Goal: Information Seeking & Learning: Learn about a topic

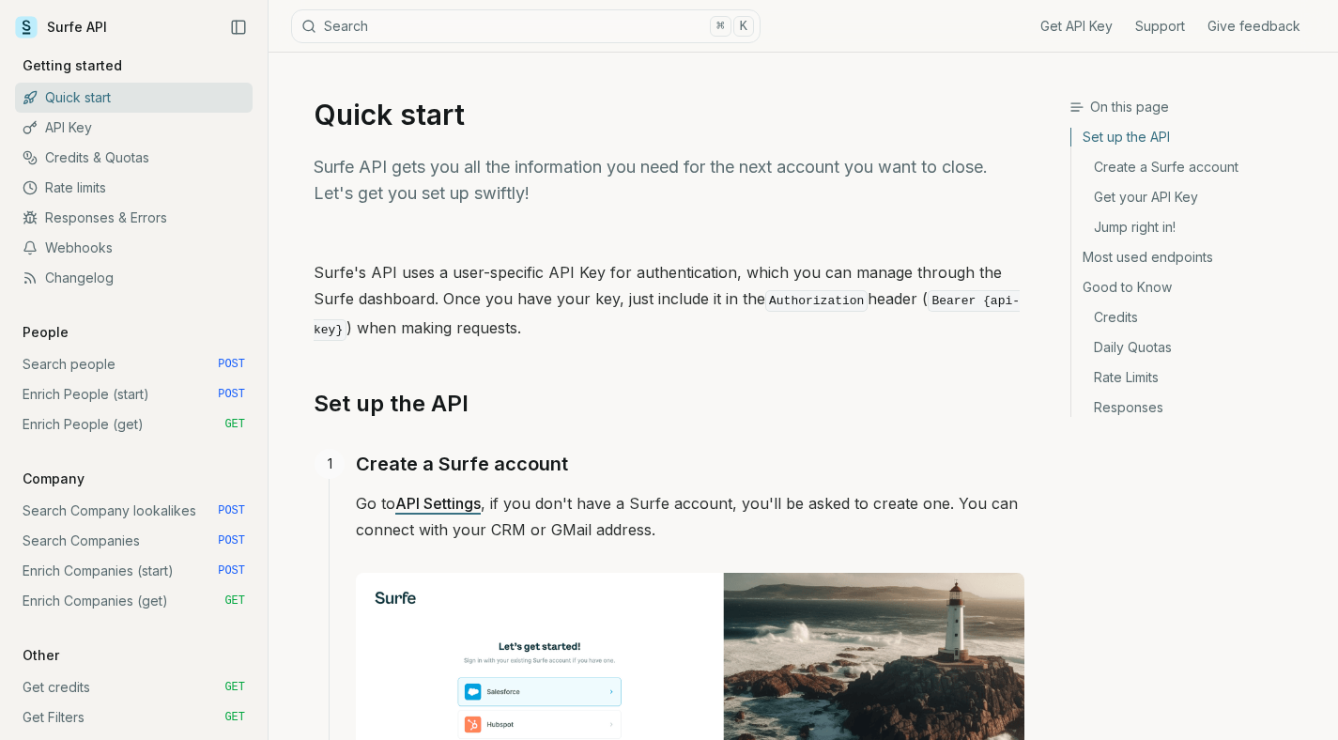
click at [1088, 318] on link "Credits" at bounding box center [1198, 317] width 252 height 30
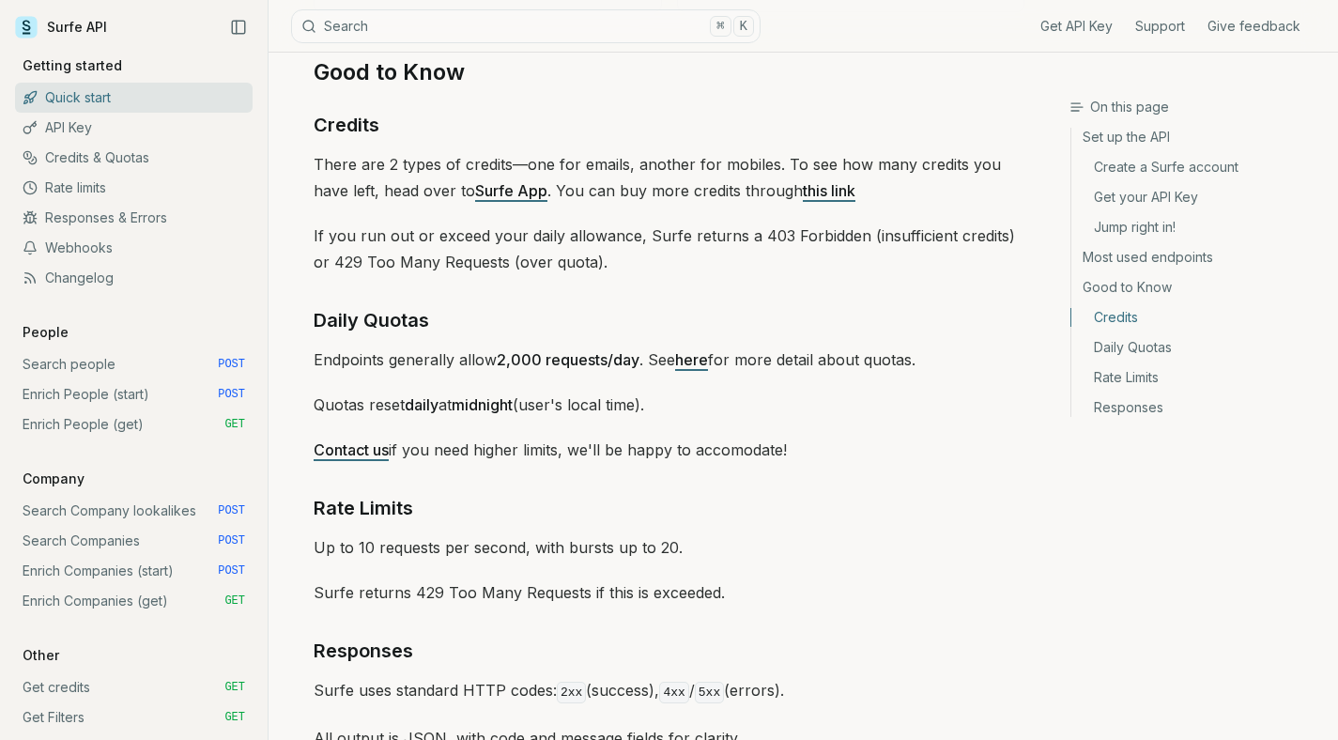
click at [1103, 345] on link "Daily Quotas" at bounding box center [1198, 347] width 252 height 30
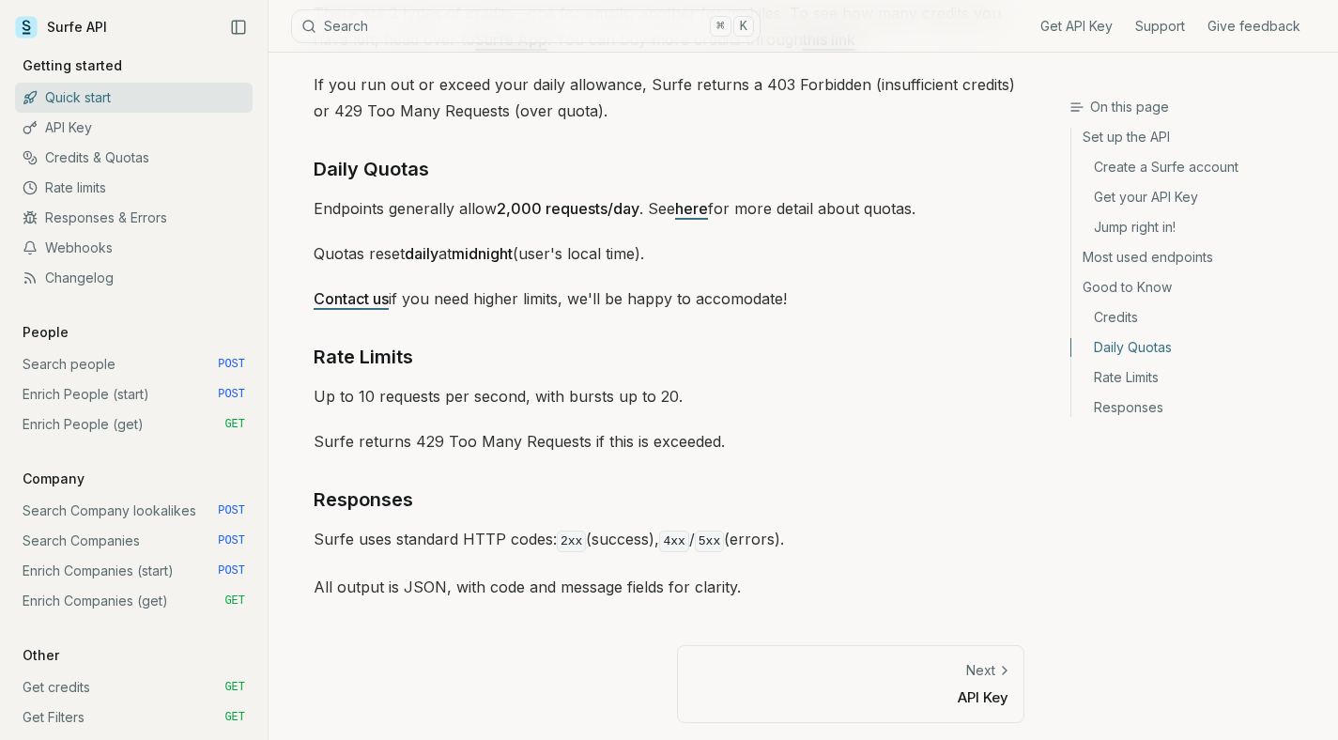
click at [1105, 312] on link "Credits" at bounding box center [1198, 317] width 252 height 30
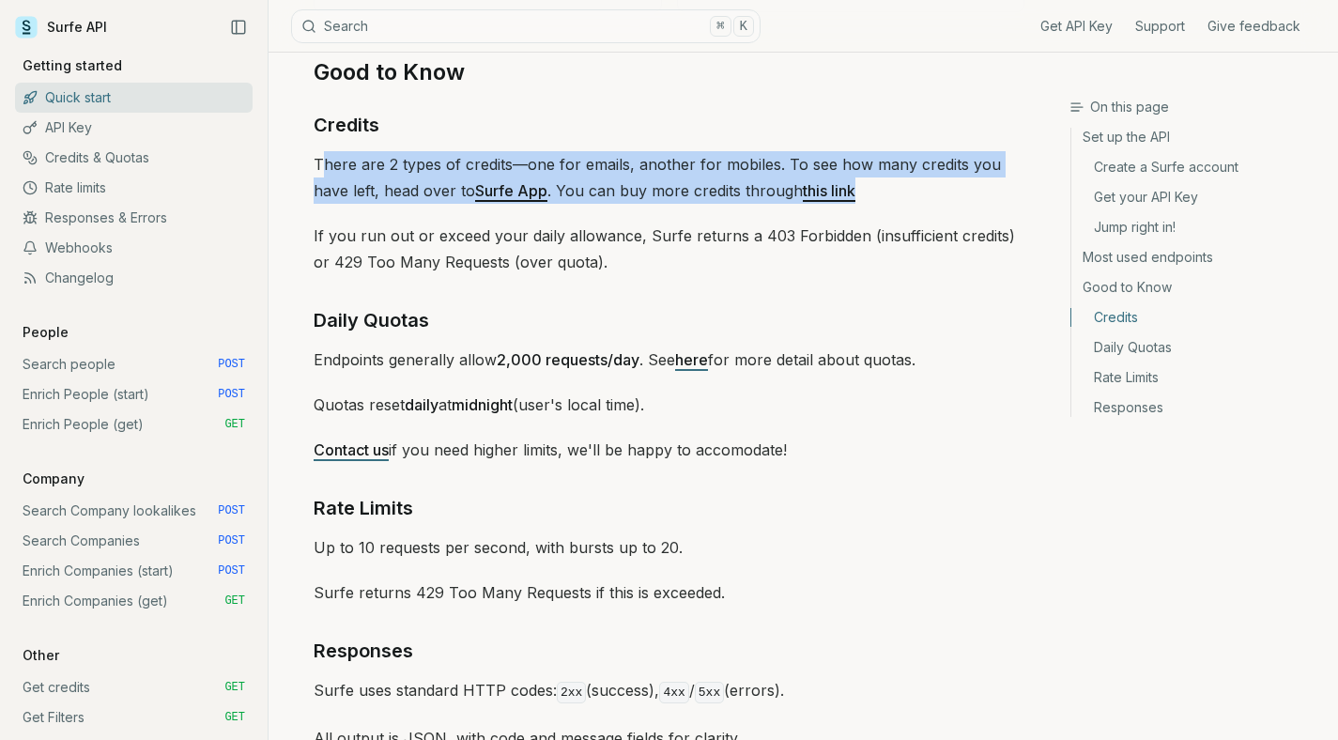
drag, startPoint x: 326, startPoint y: 152, endPoint x: 908, endPoint y: 182, distance: 583.1
click at [908, 182] on p "There are 2 types of credits—one for emails, another for mobiles. To see how ma…" at bounding box center [669, 177] width 711 height 53
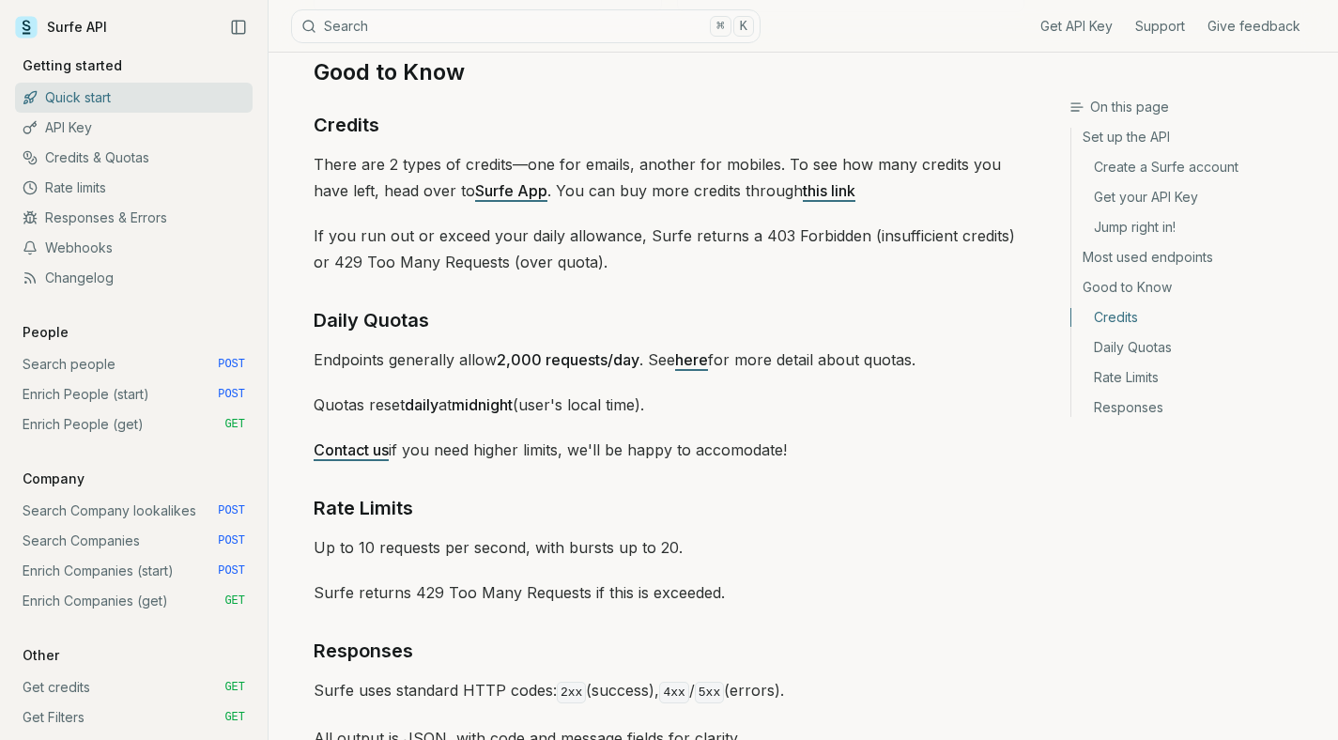
click at [921, 225] on p "If you run out or exceed your daily allowance, Surfe returns a 403 Forbidden (i…" at bounding box center [669, 249] width 711 height 53
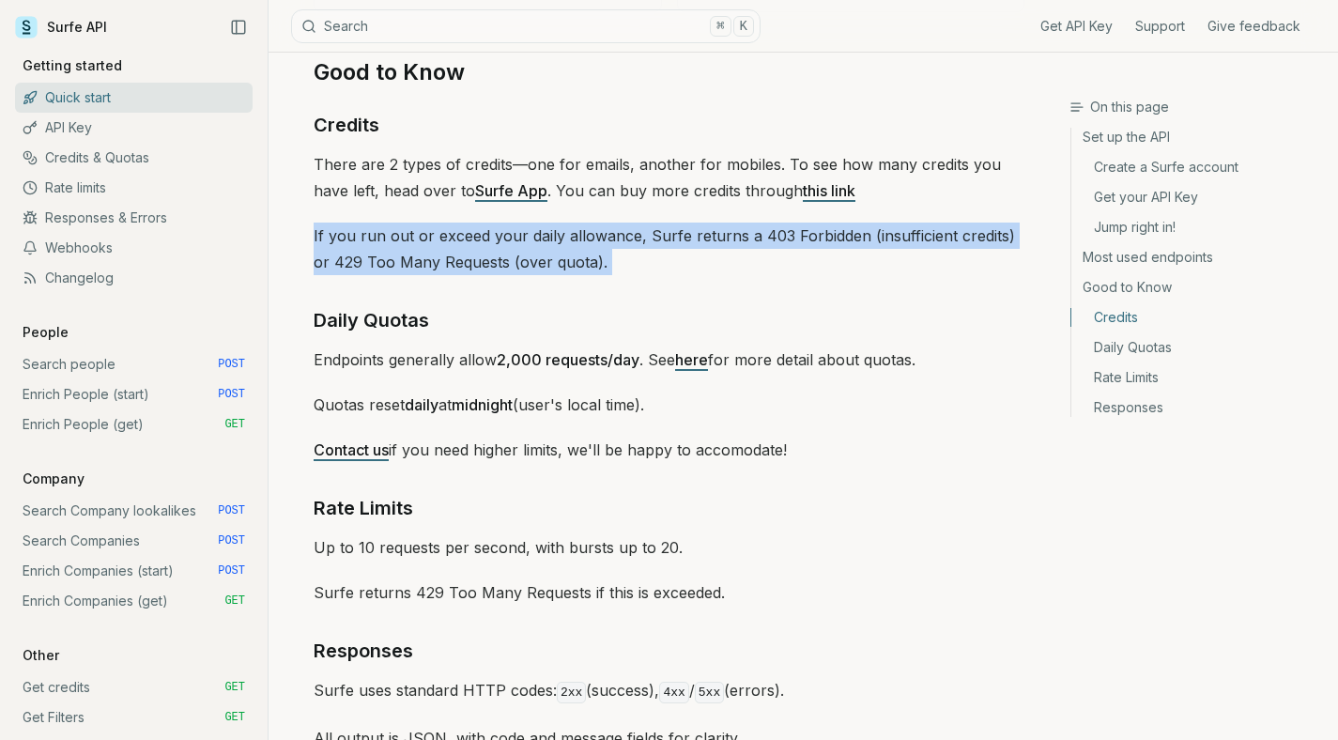
click at [921, 225] on p "If you run out or exceed your daily allowance, Surfe returns a 403 Forbidden (i…" at bounding box center [669, 249] width 711 height 53
click at [928, 243] on p "If you run out or exceed your daily allowance, Surfe returns a 403 Forbidden (i…" at bounding box center [669, 249] width 711 height 53
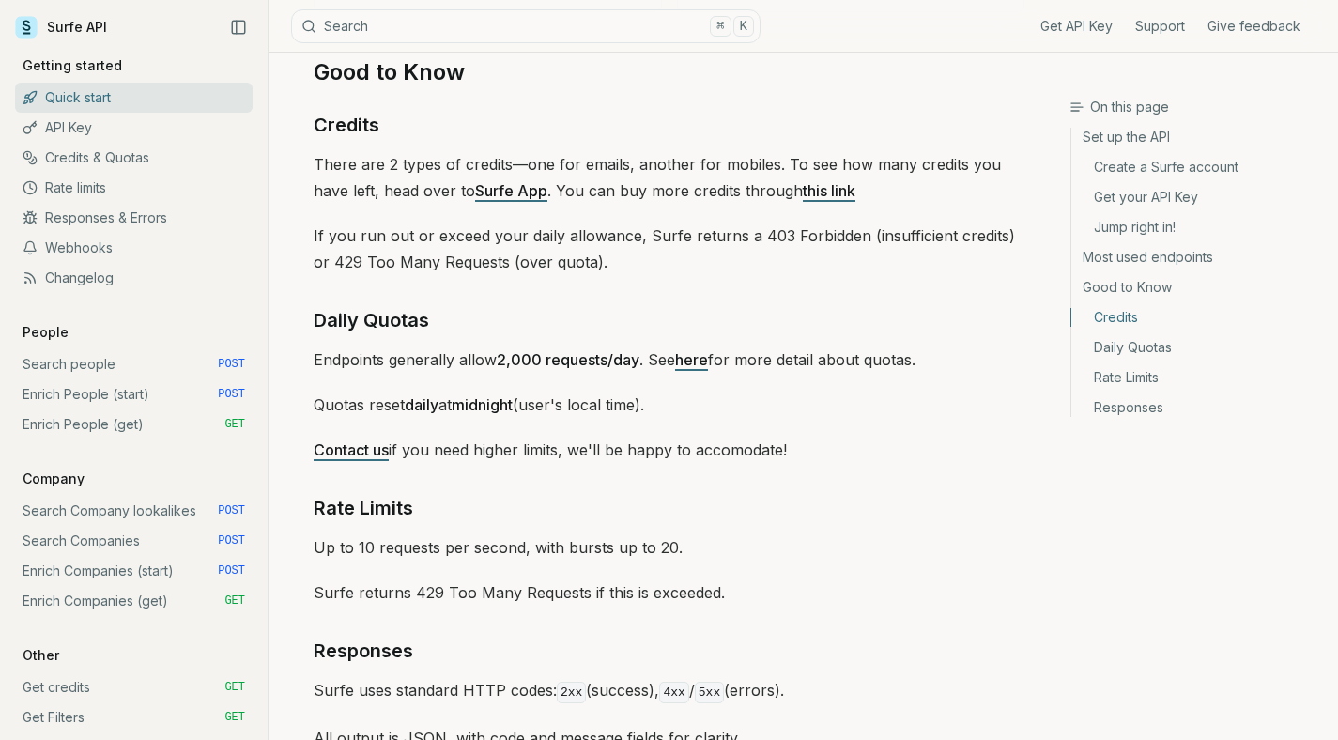
click at [1145, 257] on link "Most used endpoints" at bounding box center [1198, 257] width 252 height 30
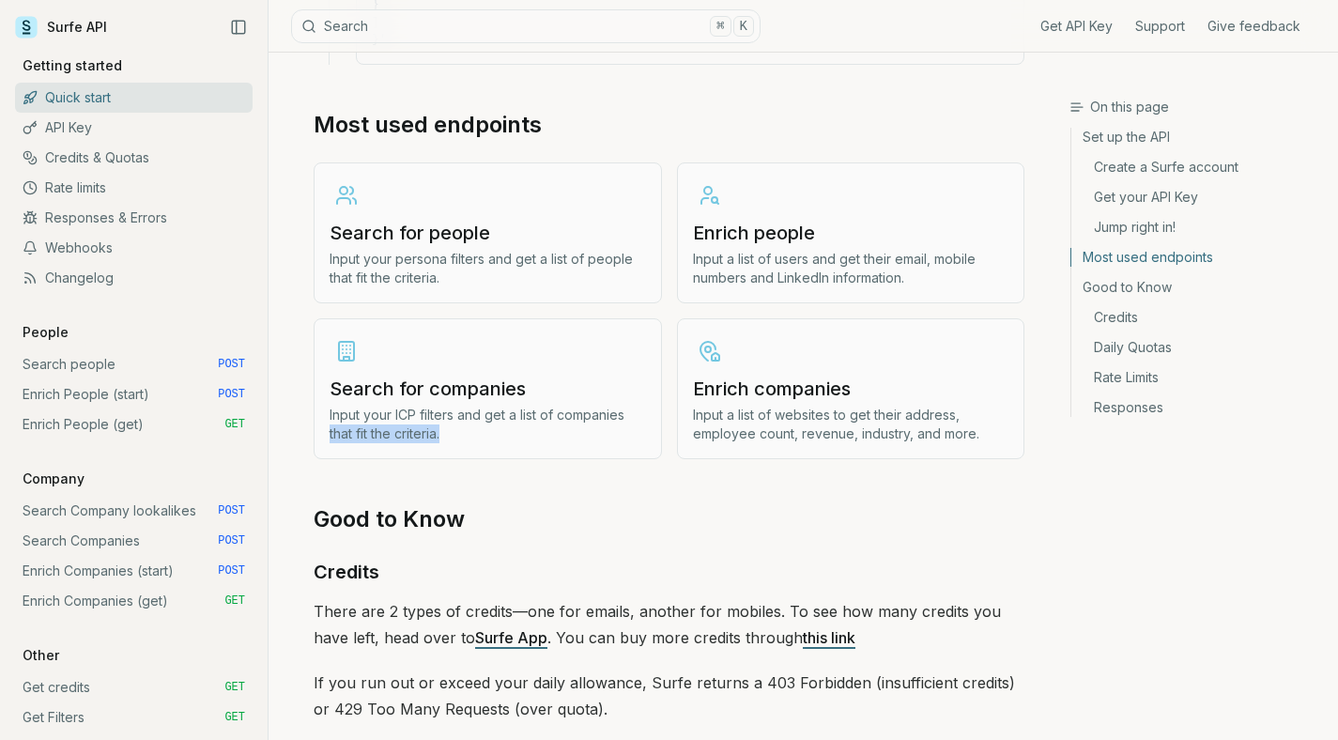
drag, startPoint x: 301, startPoint y: 416, endPoint x: 501, endPoint y: 428, distance: 200.4
click at [961, 430] on p "Input a list of websites to get their address, employee count, revenue, industr…" at bounding box center [851, 425] width 317 height 38
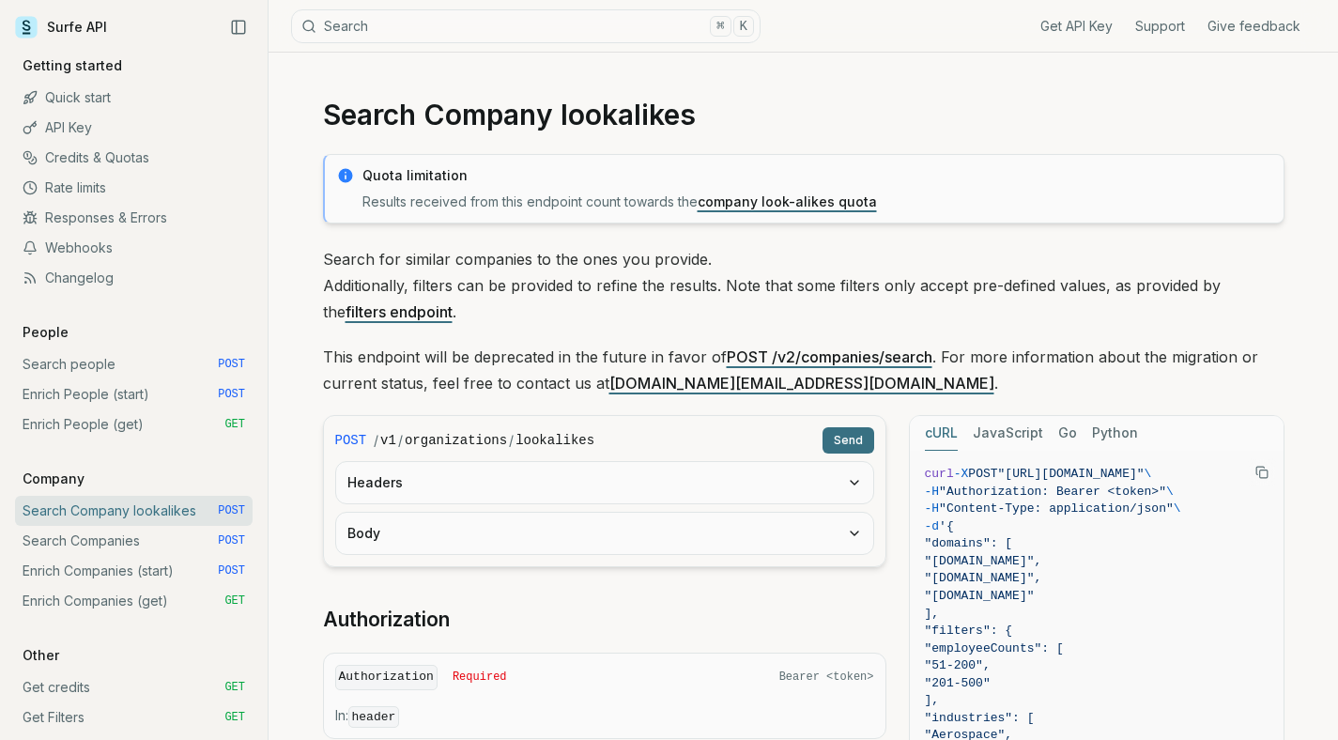
click at [981, 39] on div "Get API Key Support Give feedback" at bounding box center [1038, 26] width 555 height 52
drag, startPoint x: 770, startPoint y: 113, endPoint x: 359, endPoint y: 135, distance: 412.0
click at [355, 126] on h1 "Search Company lookalikes" at bounding box center [804, 115] width 962 height 34
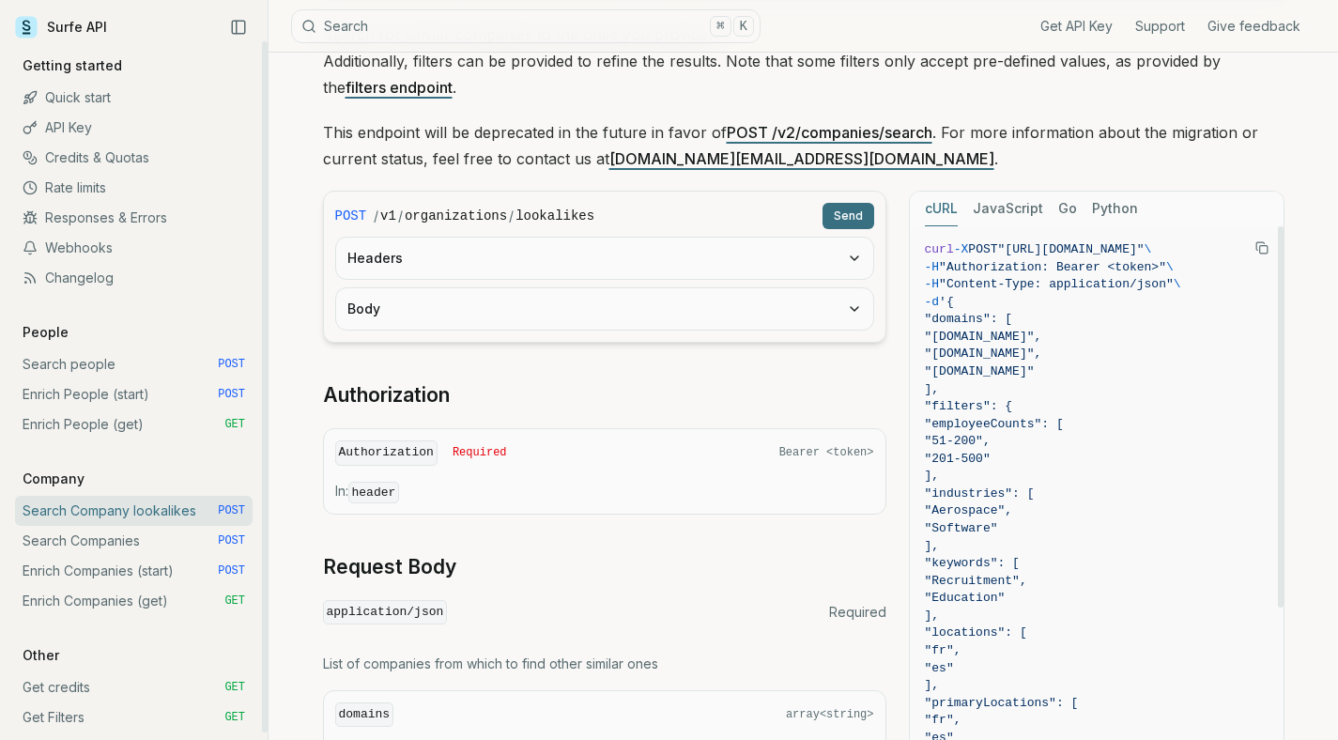
scroll to position [1195, 0]
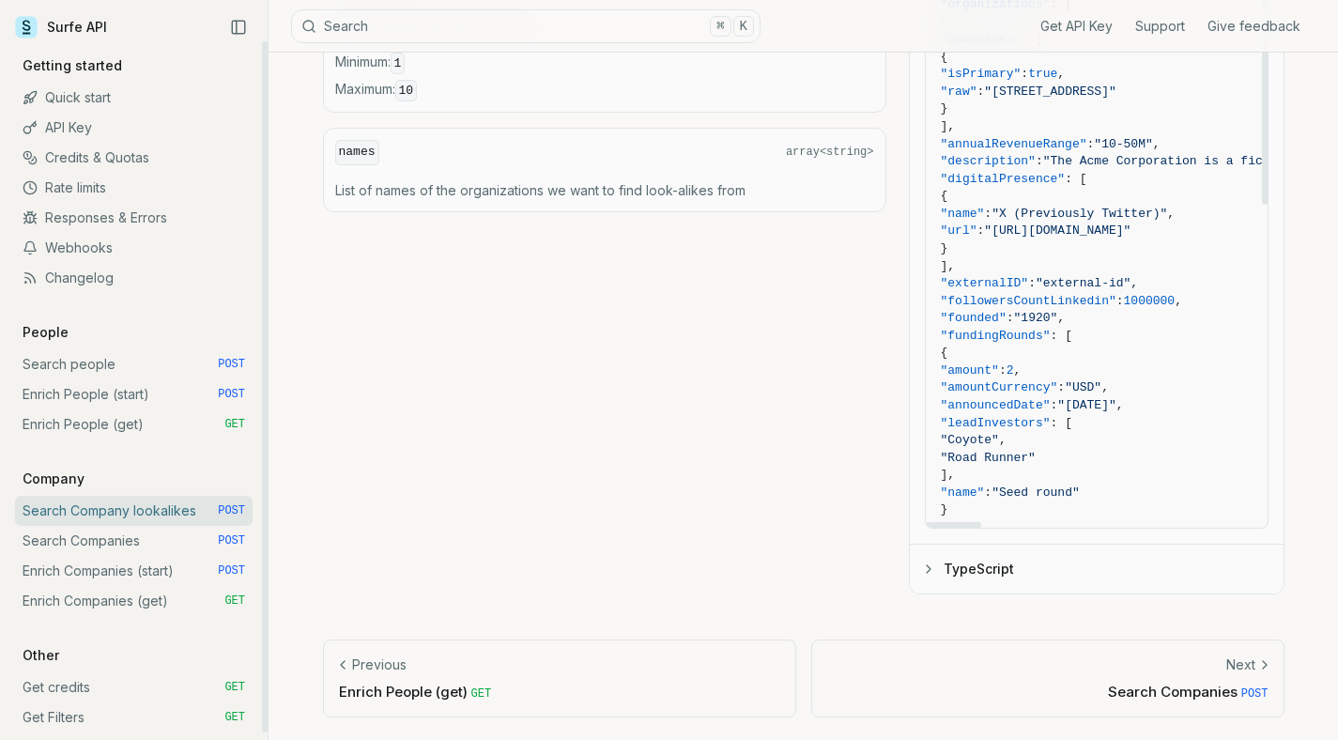
click at [1236, 715] on link "Next Search Companies POST" at bounding box center [1048, 679] width 473 height 78
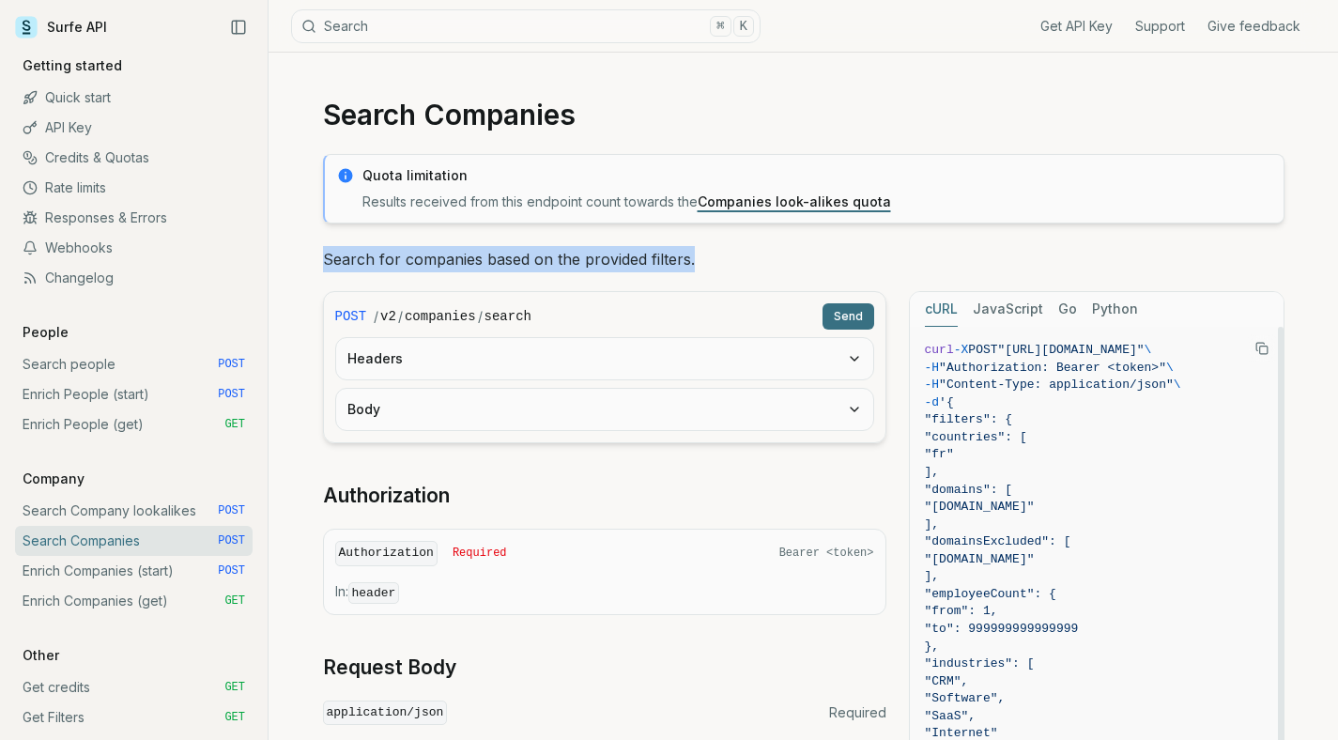
drag, startPoint x: 300, startPoint y: 255, endPoint x: 707, endPoint y: 267, distance: 407.8
click at [707, 267] on p "Search for companies based on the provided filters." at bounding box center [804, 259] width 962 height 26
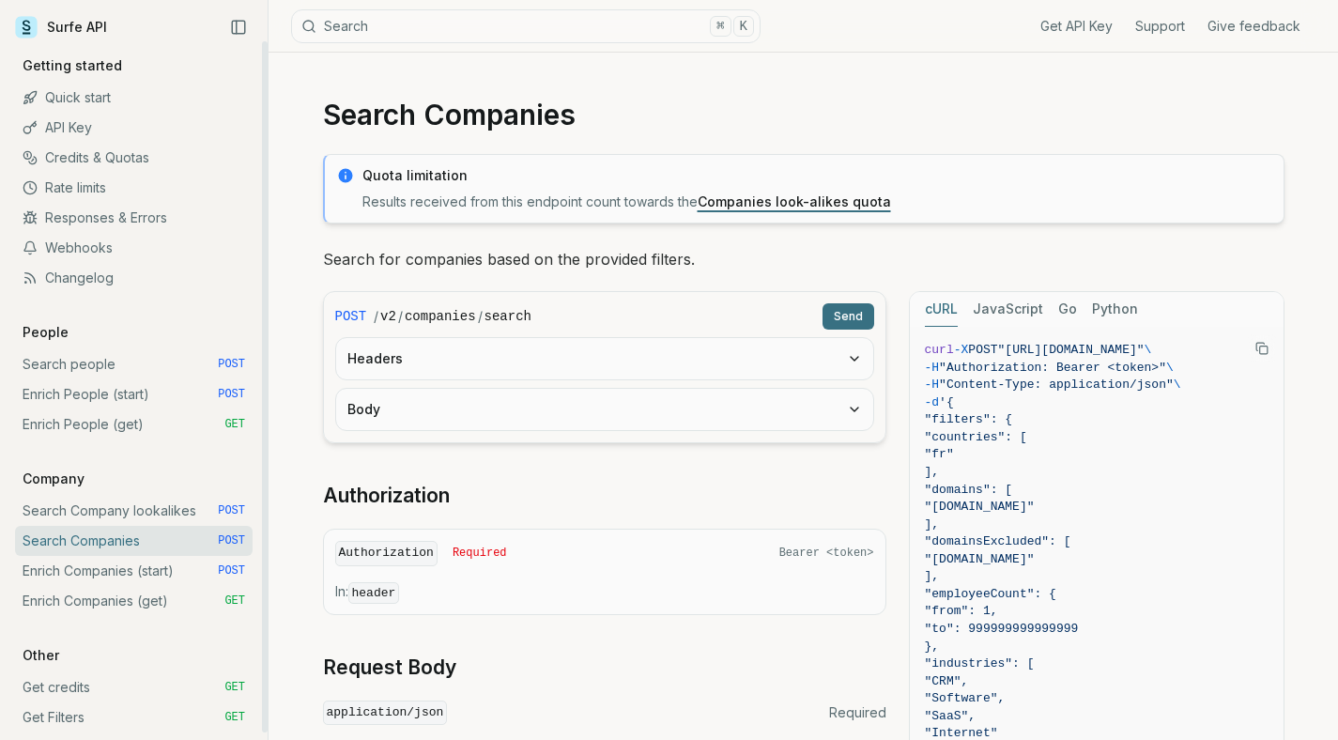
click at [37, 479] on p "Company" at bounding box center [53, 479] width 77 height 19
click at [74, 610] on link "Enrich Companies (get) GET" at bounding box center [134, 601] width 238 height 30
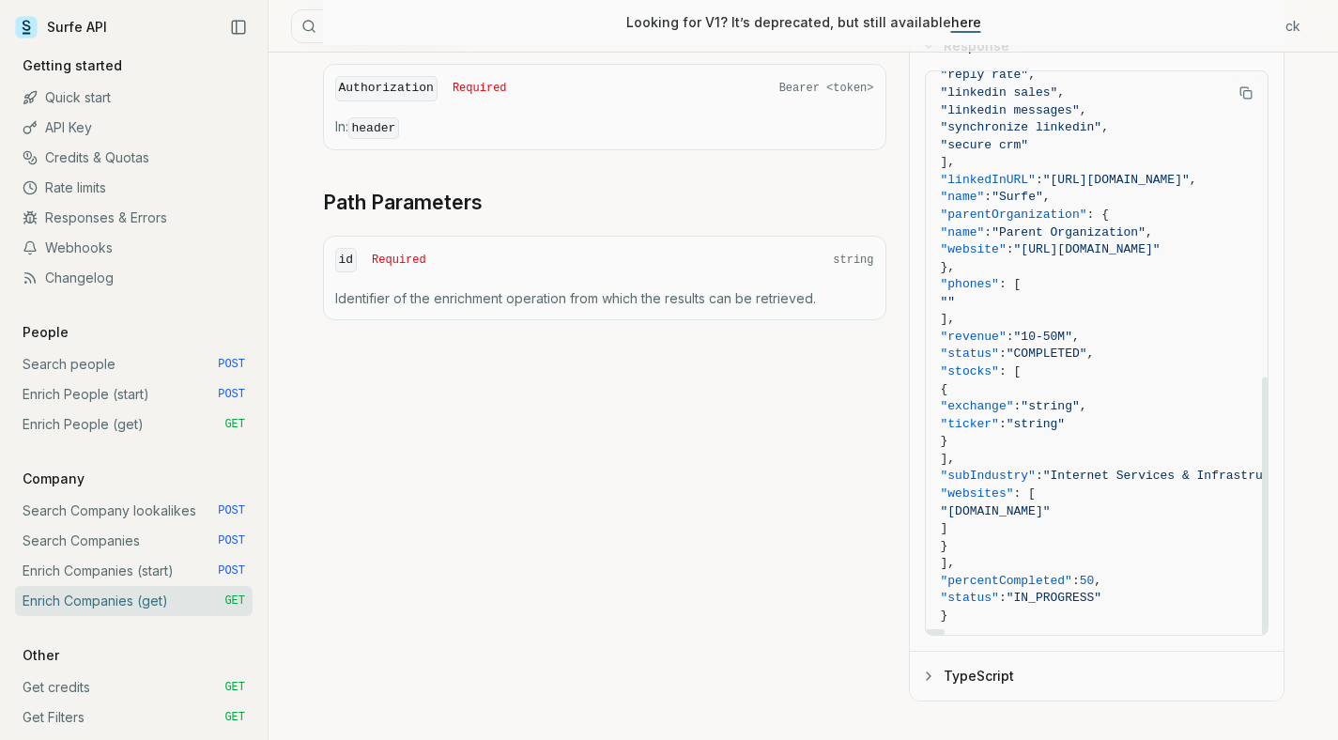
scroll to position [670, 0]
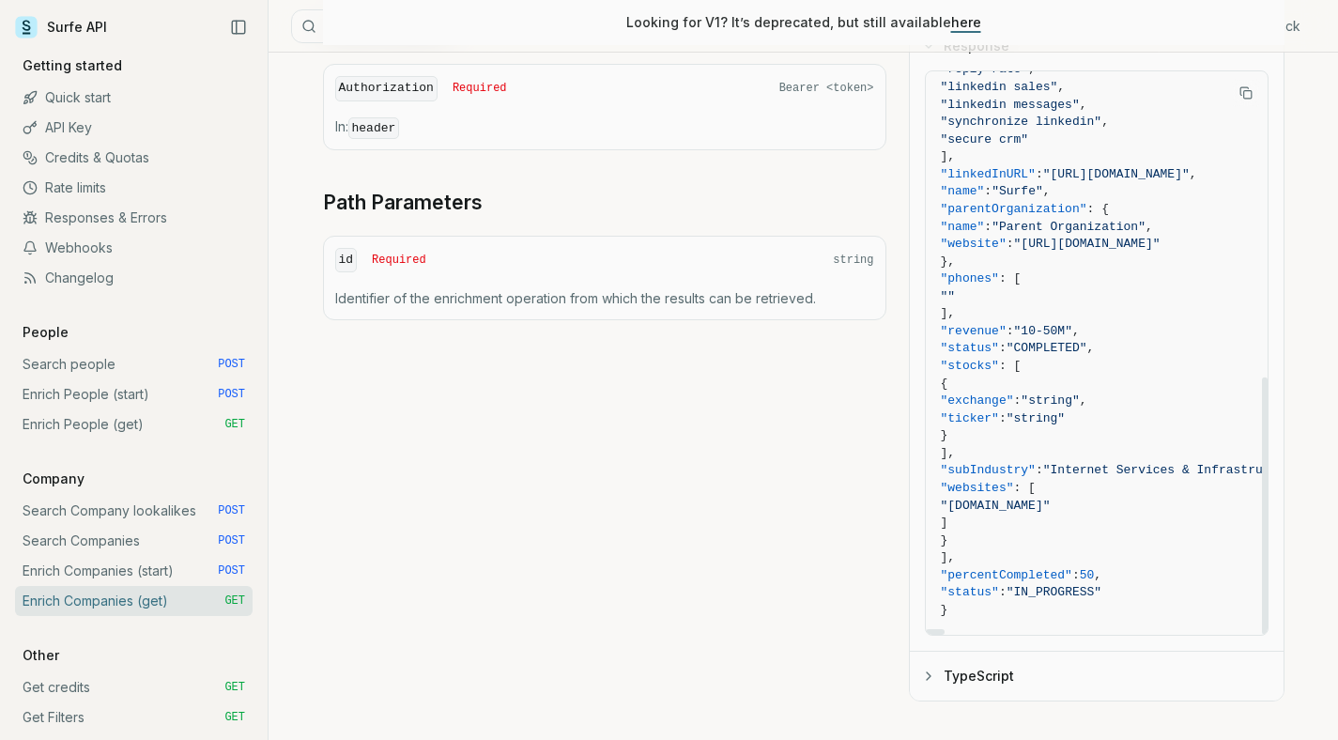
drag, startPoint x: 1263, startPoint y: 166, endPoint x: 1269, endPoint y: 472, distance: 306.2
click at [1268, 472] on div at bounding box center [1265, 505] width 6 height 257
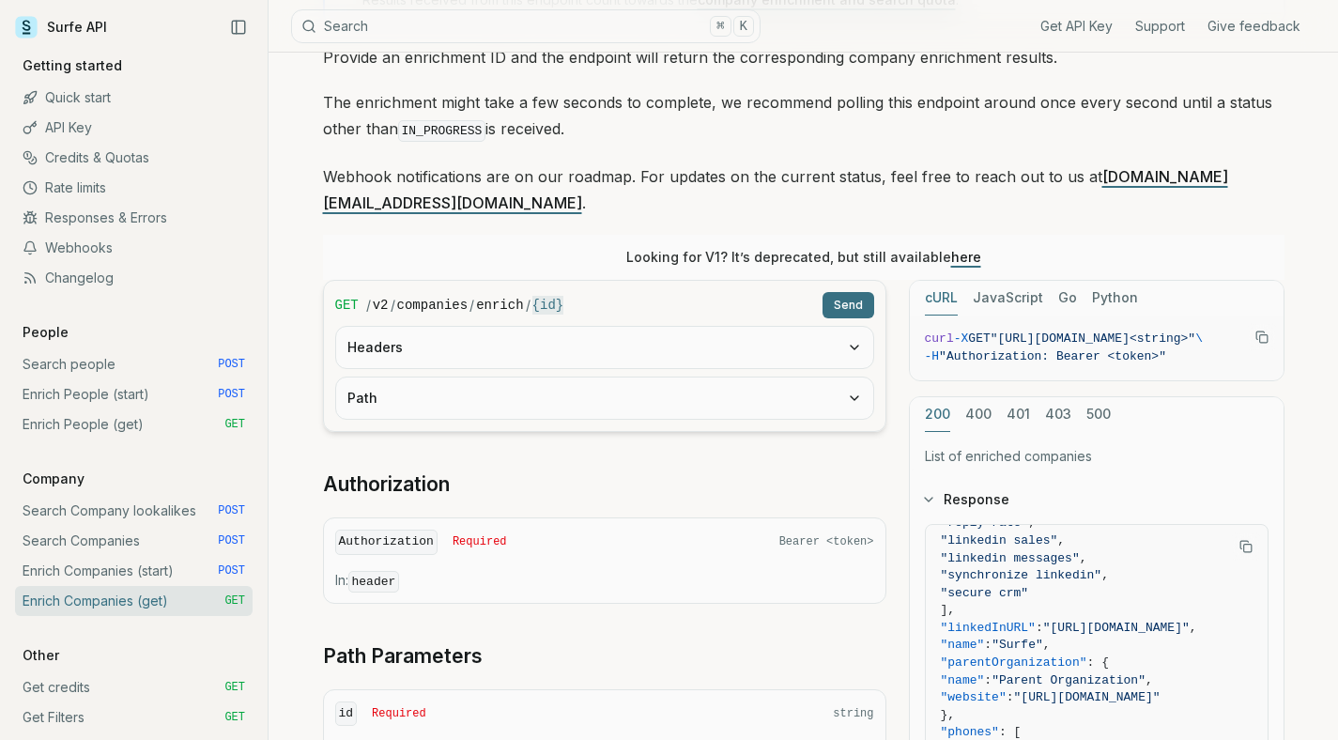
scroll to position [0, 0]
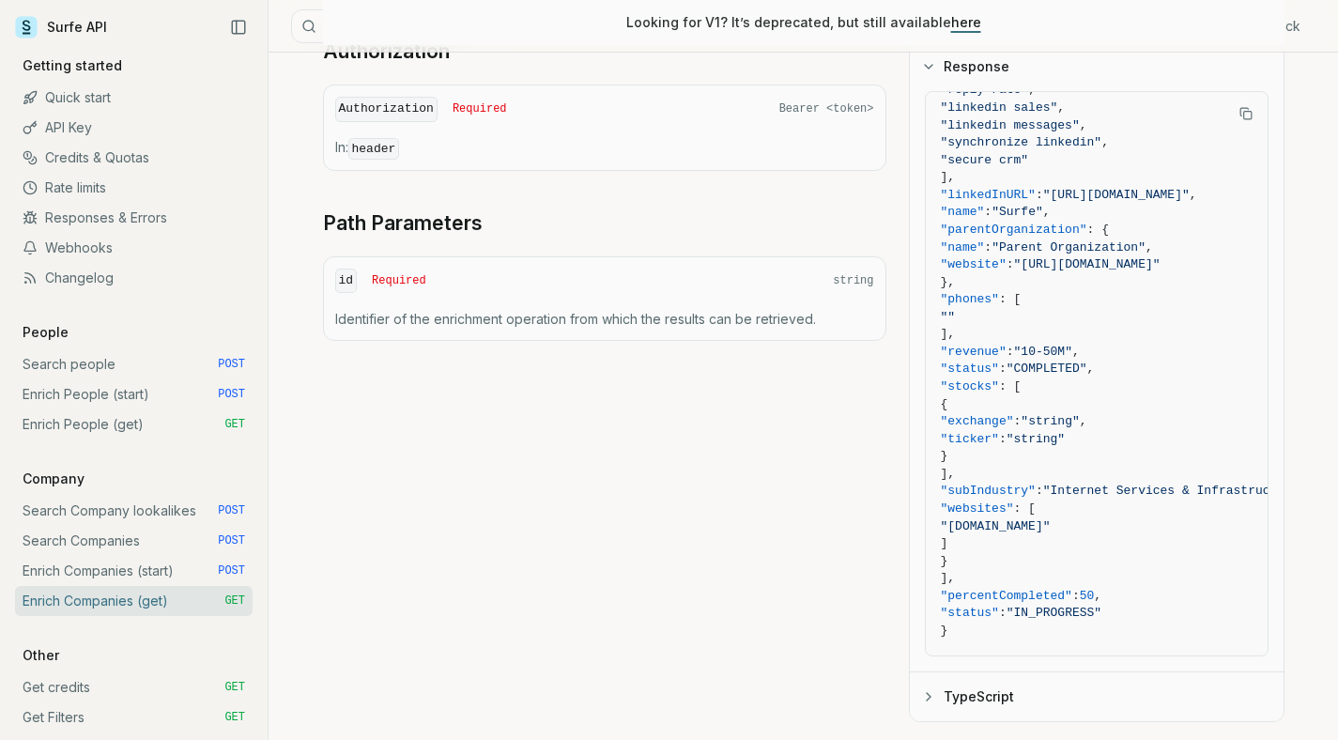
scroll to position [734, 0]
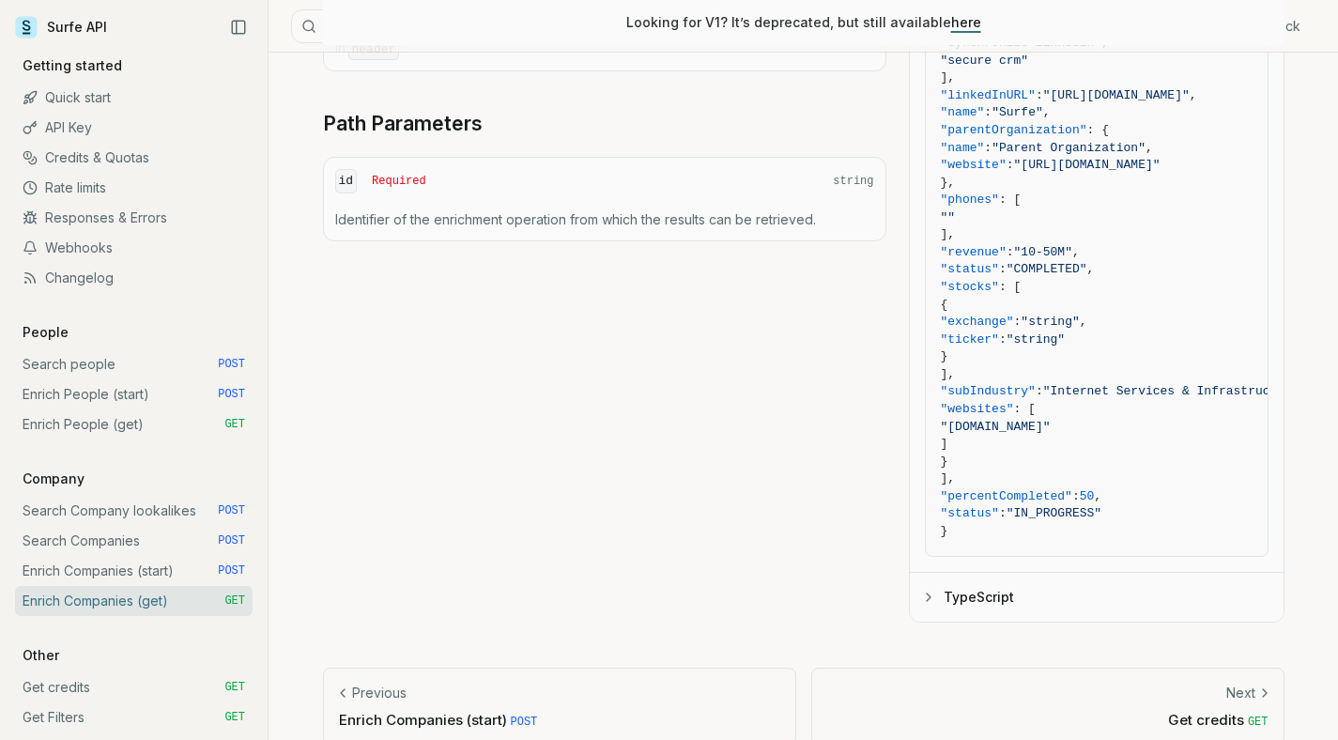
click at [668, 453] on div "GET / v2 / companies / enrich / {id} Send Headers Path Authorization Authorizat…" at bounding box center [804, 184] width 962 height 875
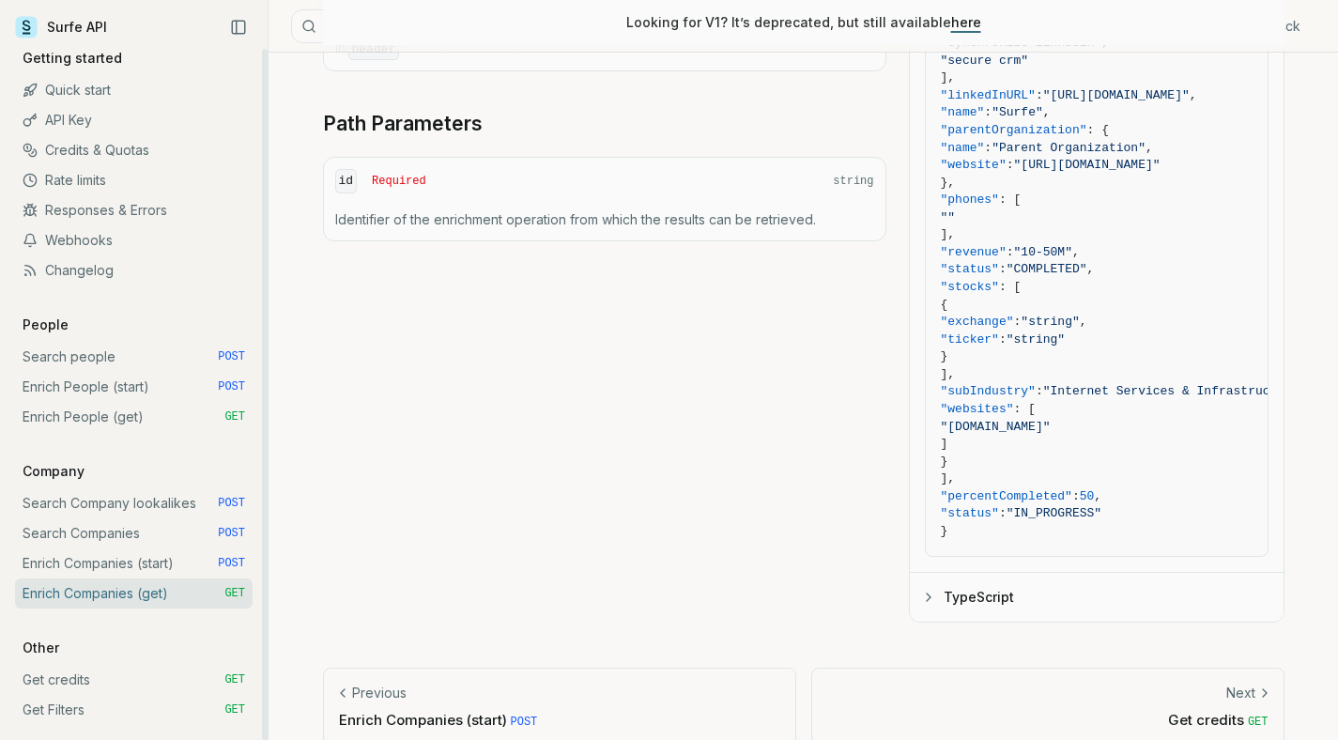
click at [176, 680] on link "Get credits GET" at bounding box center [134, 680] width 238 height 30
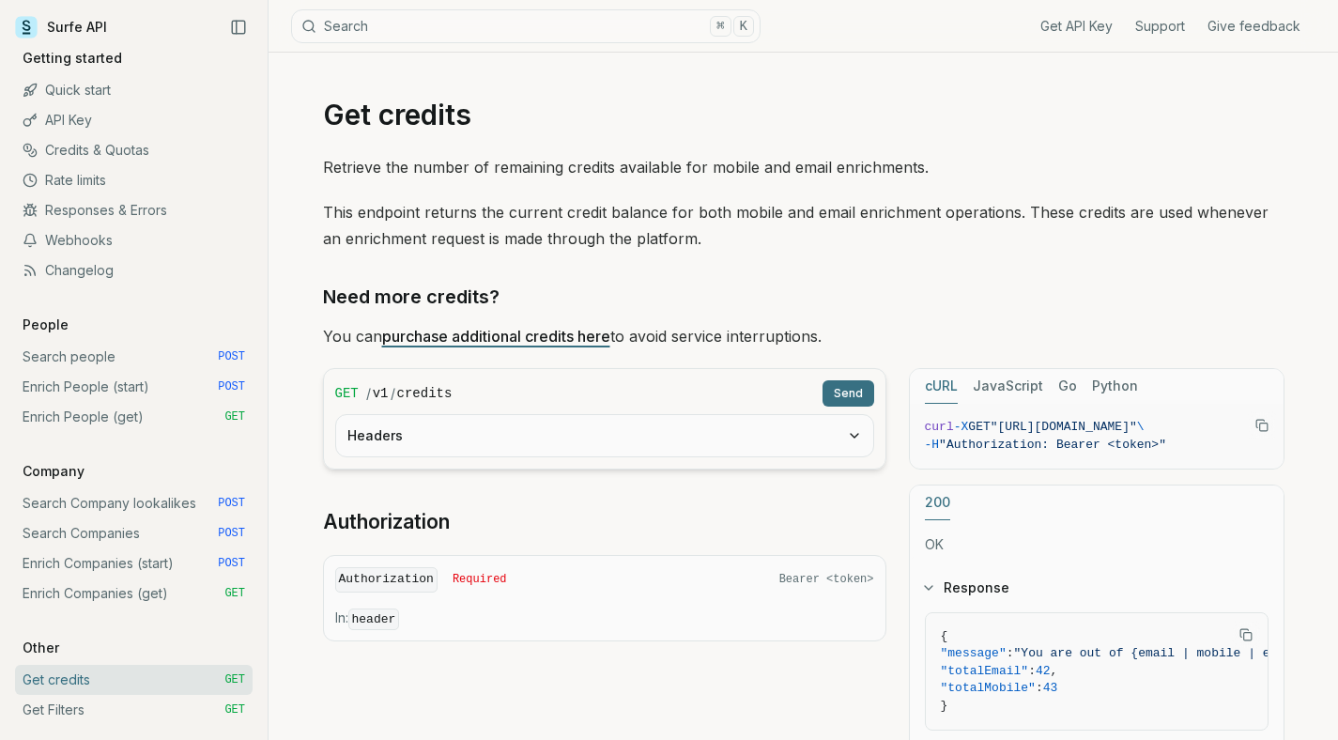
click at [861, 217] on p "This endpoint returns the current credit balance for both mobile and email enri…" at bounding box center [804, 225] width 962 height 53
click at [575, 332] on link "purchase additional credits here" at bounding box center [496, 336] width 228 height 19
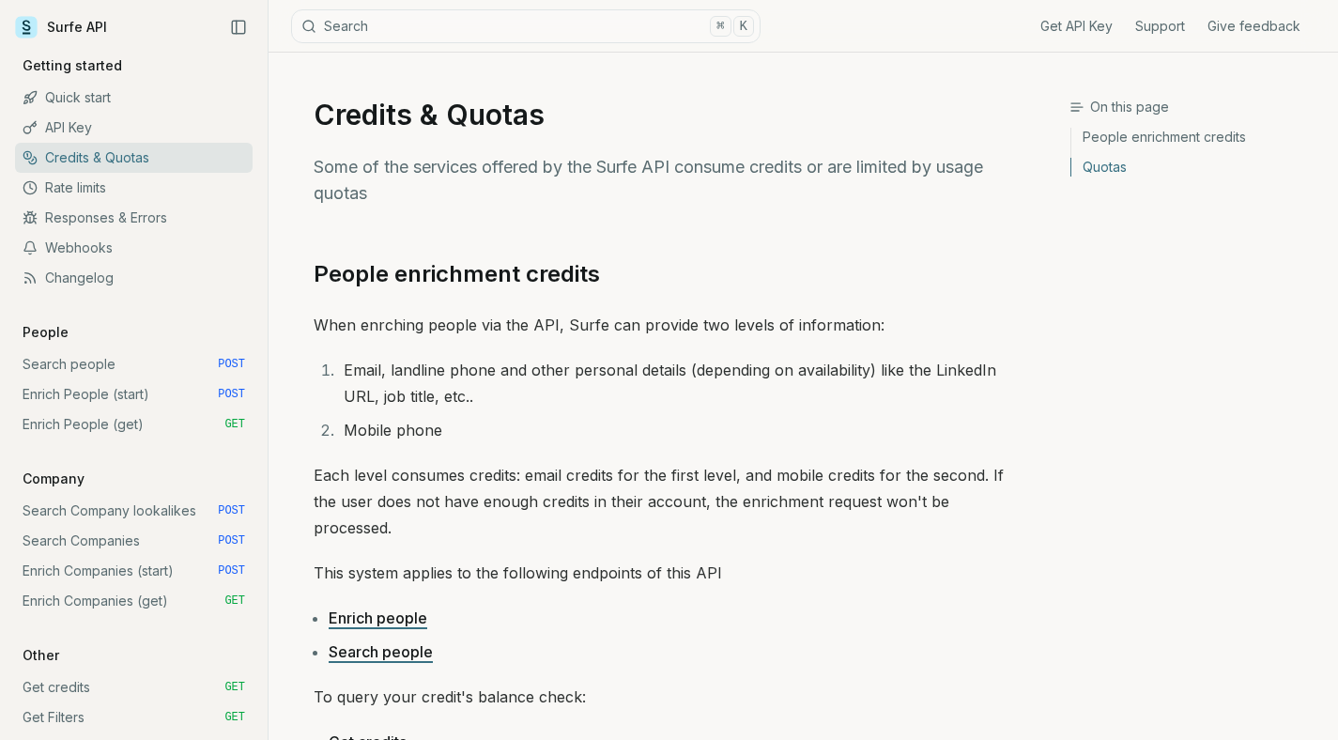
scroll to position [793, 0]
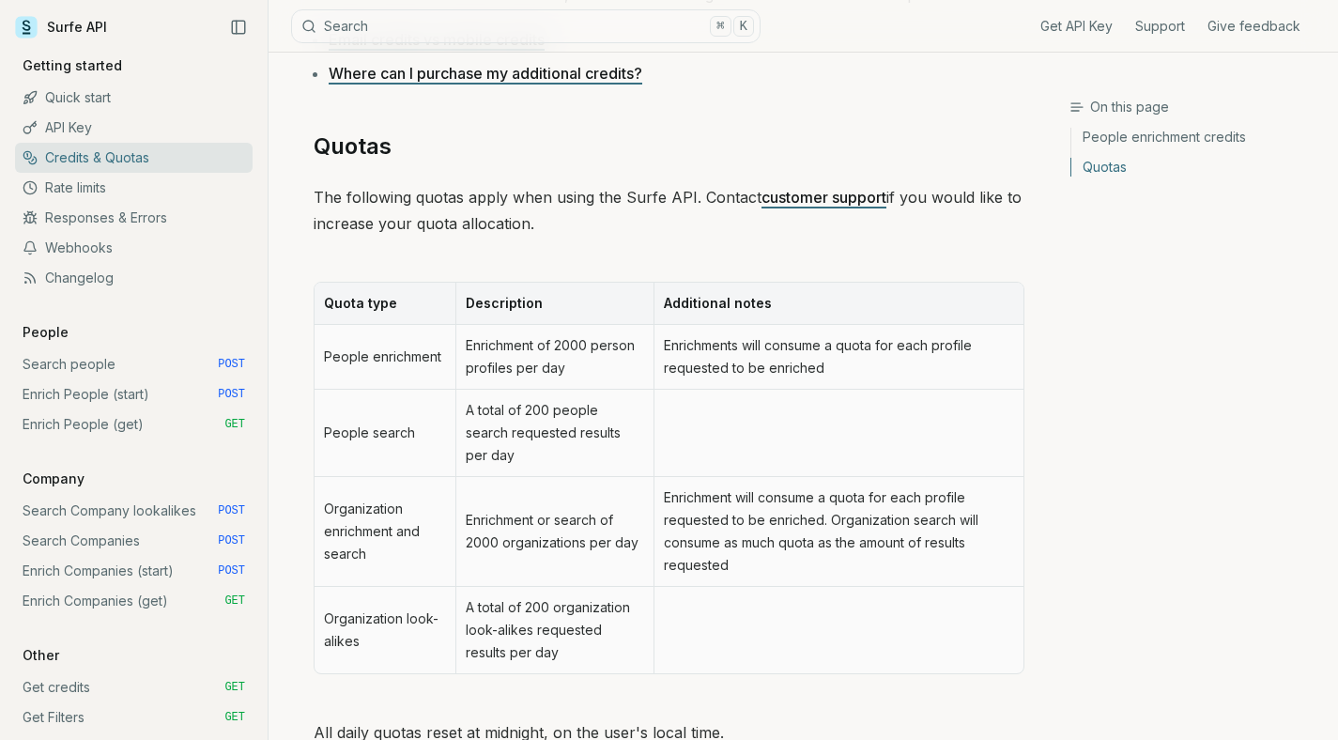
click at [1209, 453] on div "On this page People enrichment credits Quotas" at bounding box center [1204, 415] width 269 height 635
drag, startPoint x: 321, startPoint y: 453, endPoint x: 394, endPoint y: 510, distance: 92.3
click at [394, 510] on td "Organization enrichment and search" at bounding box center [385, 532] width 141 height 110
drag, startPoint x: 394, startPoint y: 510, endPoint x: 429, endPoint y: 494, distance: 39.1
click at [394, 510] on td "Organization enrichment and search" at bounding box center [385, 532] width 141 height 110
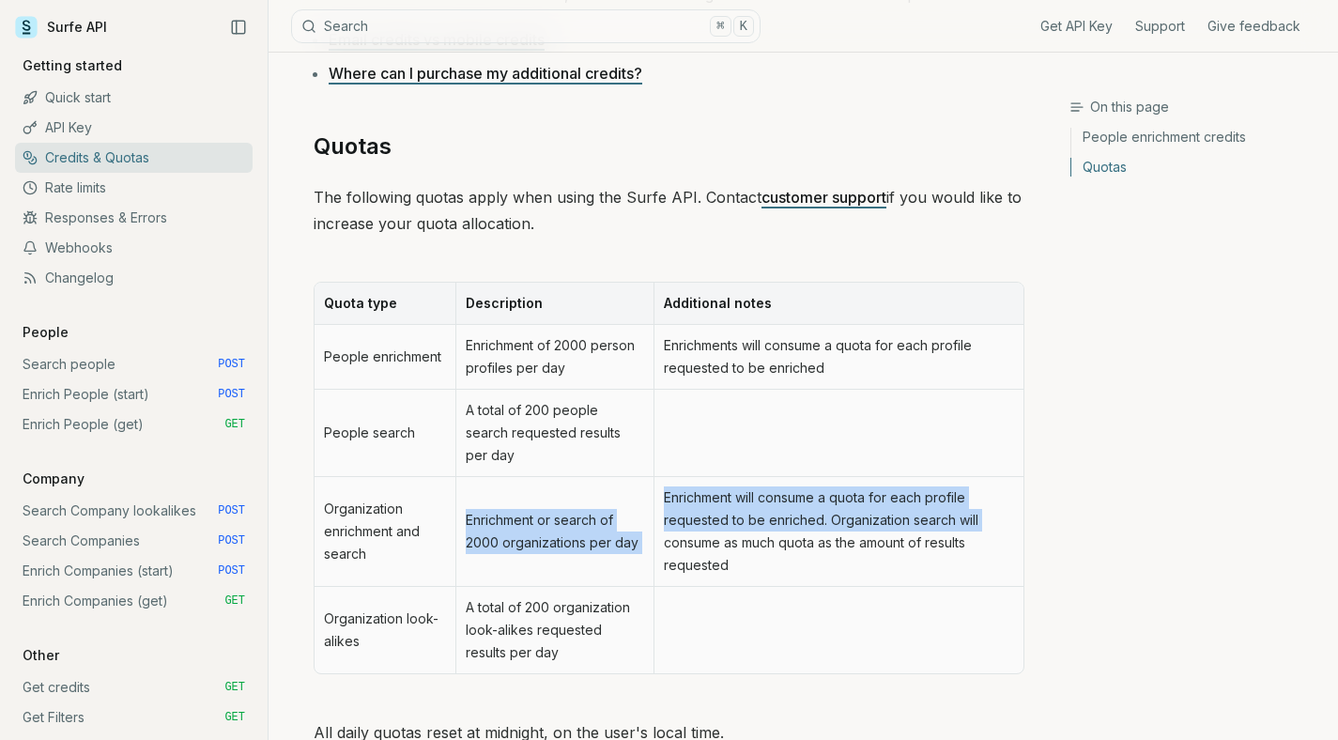
drag, startPoint x: 468, startPoint y: 467, endPoint x: 656, endPoint y: 499, distance: 190.5
click at [656, 499] on tr "Organization enrichment and search Enrichment or search of 2000 organizations p…" at bounding box center [669, 532] width 709 height 110
click at [656, 499] on td "Enrichment will consume a quota for each profile requested to be enriched. Orga…" at bounding box center [839, 532] width 370 height 110
drag, startPoint x: 672, startPoint y: 416, endPoint x: 786, endPoint y: 504, distance: 144.7
click at [766, 487] on tbody "People enrichment Enrichment of 2000 person profiles per day Enrichments will c…" at bounding box center [669, 499] width 709 height 348
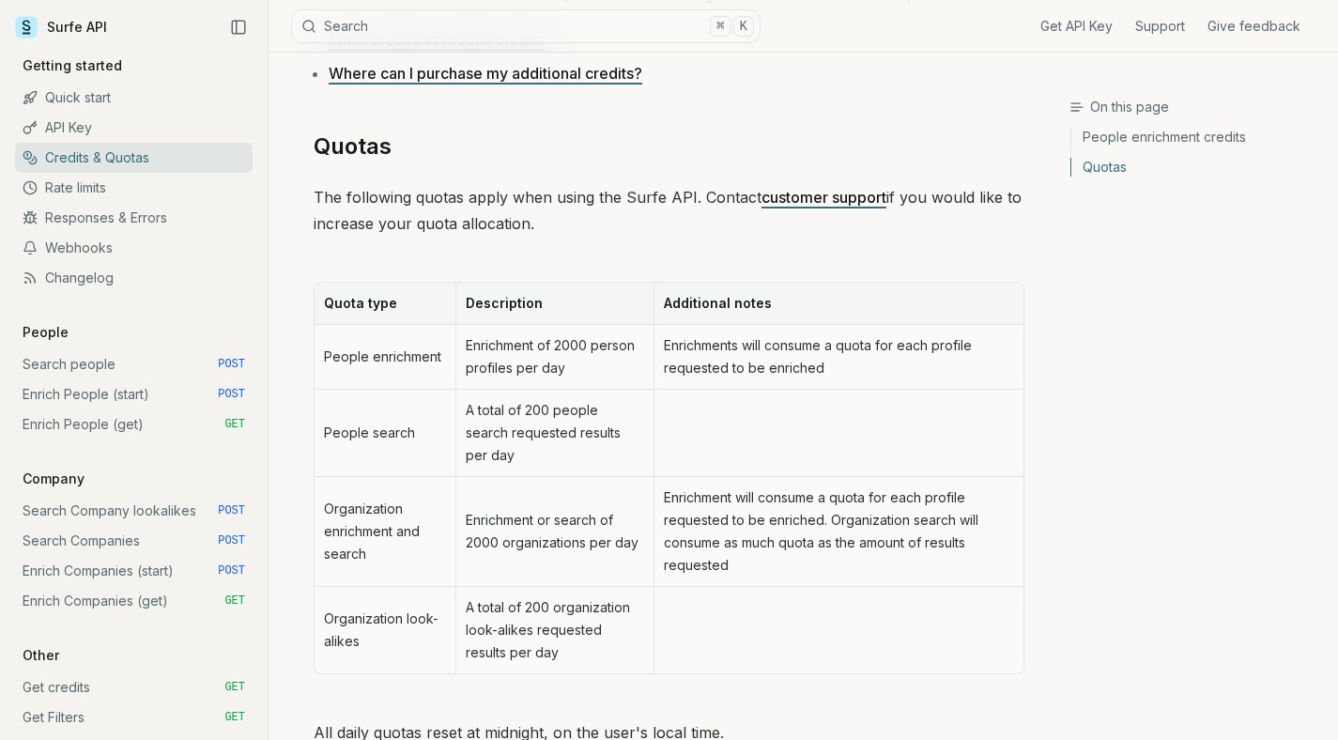
click at [787, 504] on td "Enrichment will consume a quota for each profile requested to be enriched. Orga…" at bounding box center [839, 532] width 370 height 110
